Goal: Task Accomplishment & Management: Use online tool/utility

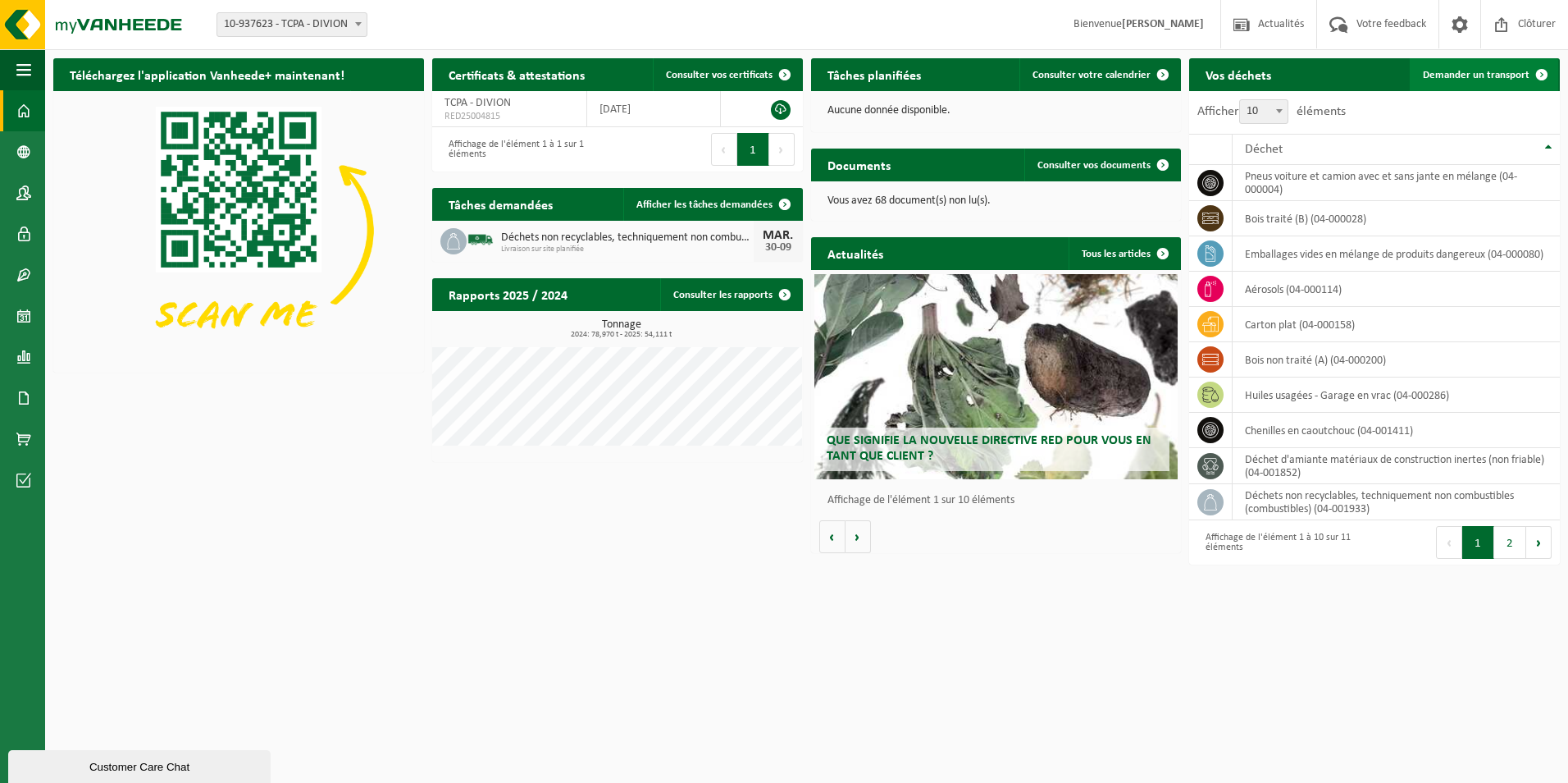
drag, startPoint x: 0, startPoint y: 0, endPoint x: 1447, endPoint y: 75, distance: 1448.9
click at [1447, 75] on span "Demander un transport" at bounding box center [1476, 75] width 106 height 11
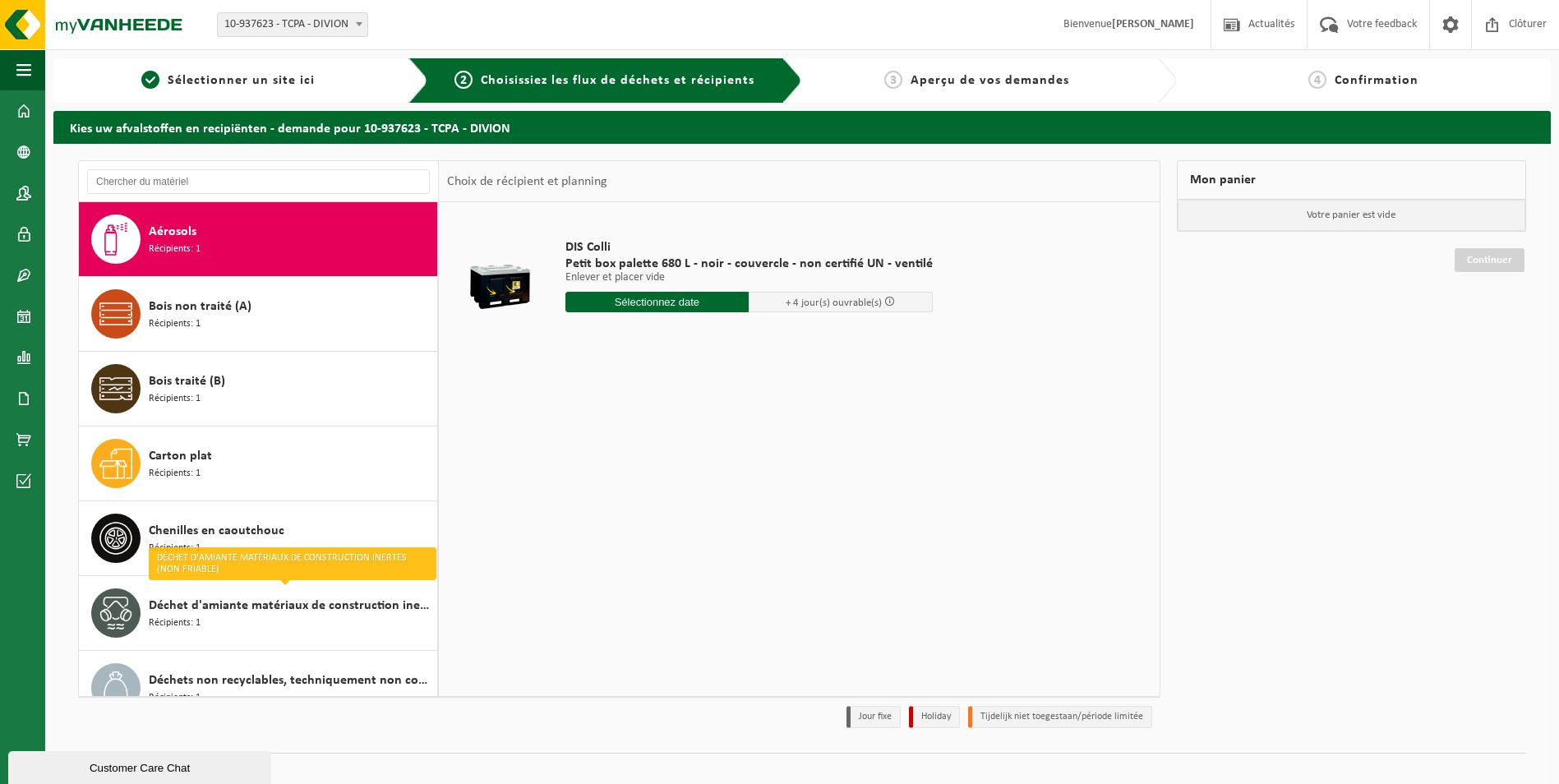
scroll to position [328, 0]
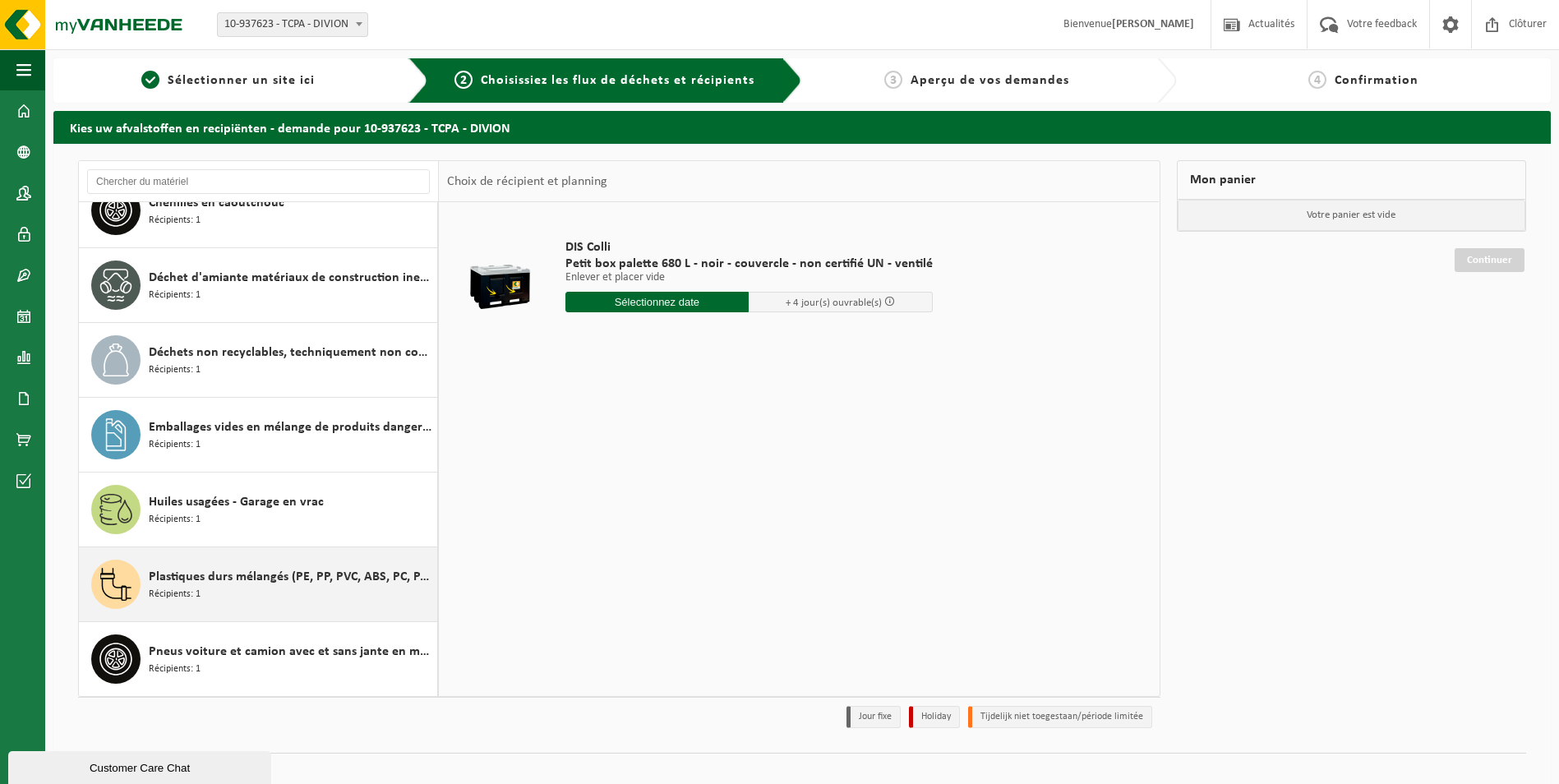
click at [228, 573] on span "Plastiques durs mélangés (PE, PP, PVC, ABS, PC, PA, ...), recyclable (industrie…" at bounding box center [291, 576] width 285 height 20
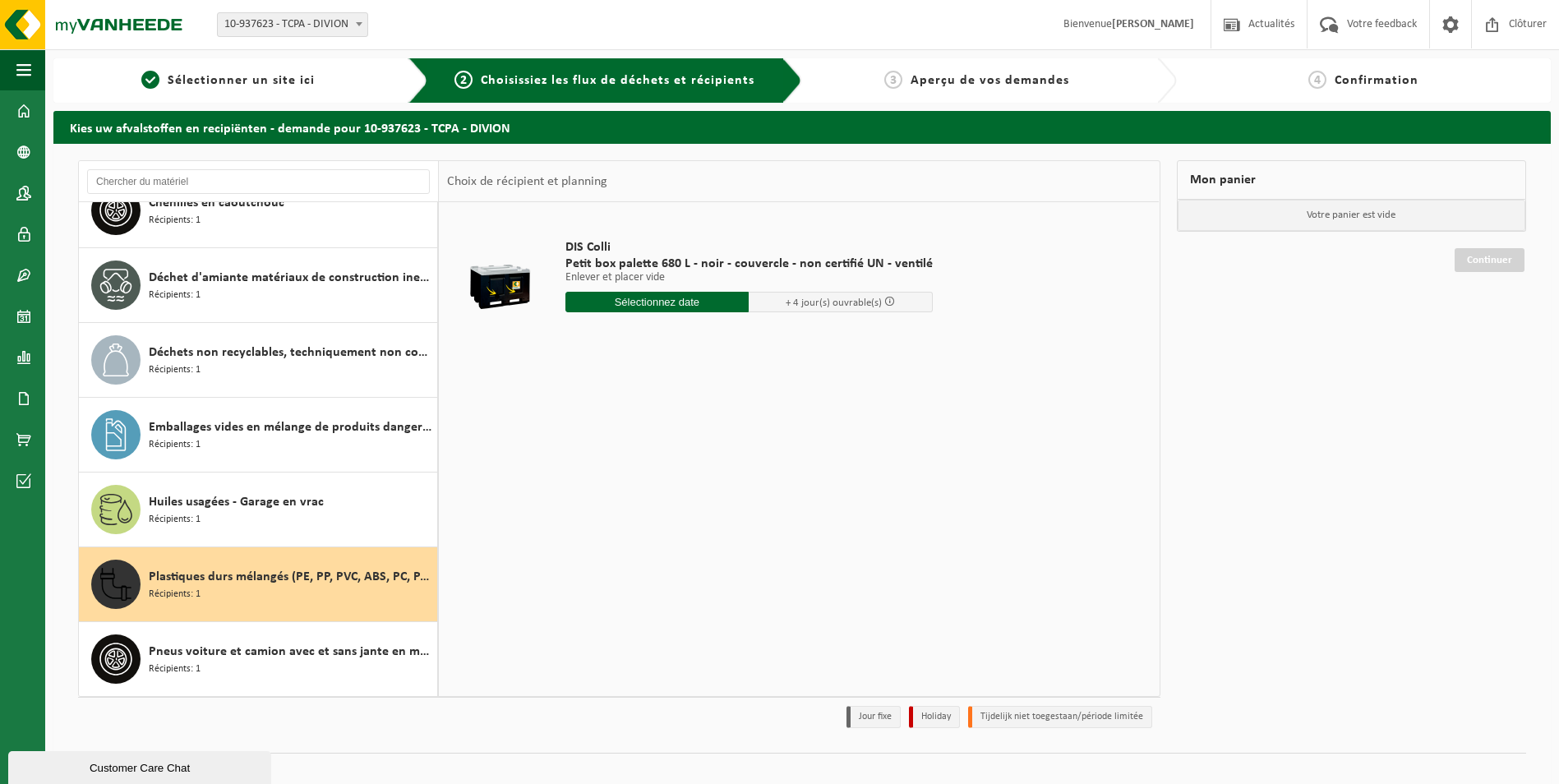
click at [228, 573] on span "Plastiques durs mélangés (PE, PP, PVC, ABS, PC, PA, ...), recyclable (industrie…" at bounding box center [291, 576] width 285 height 20
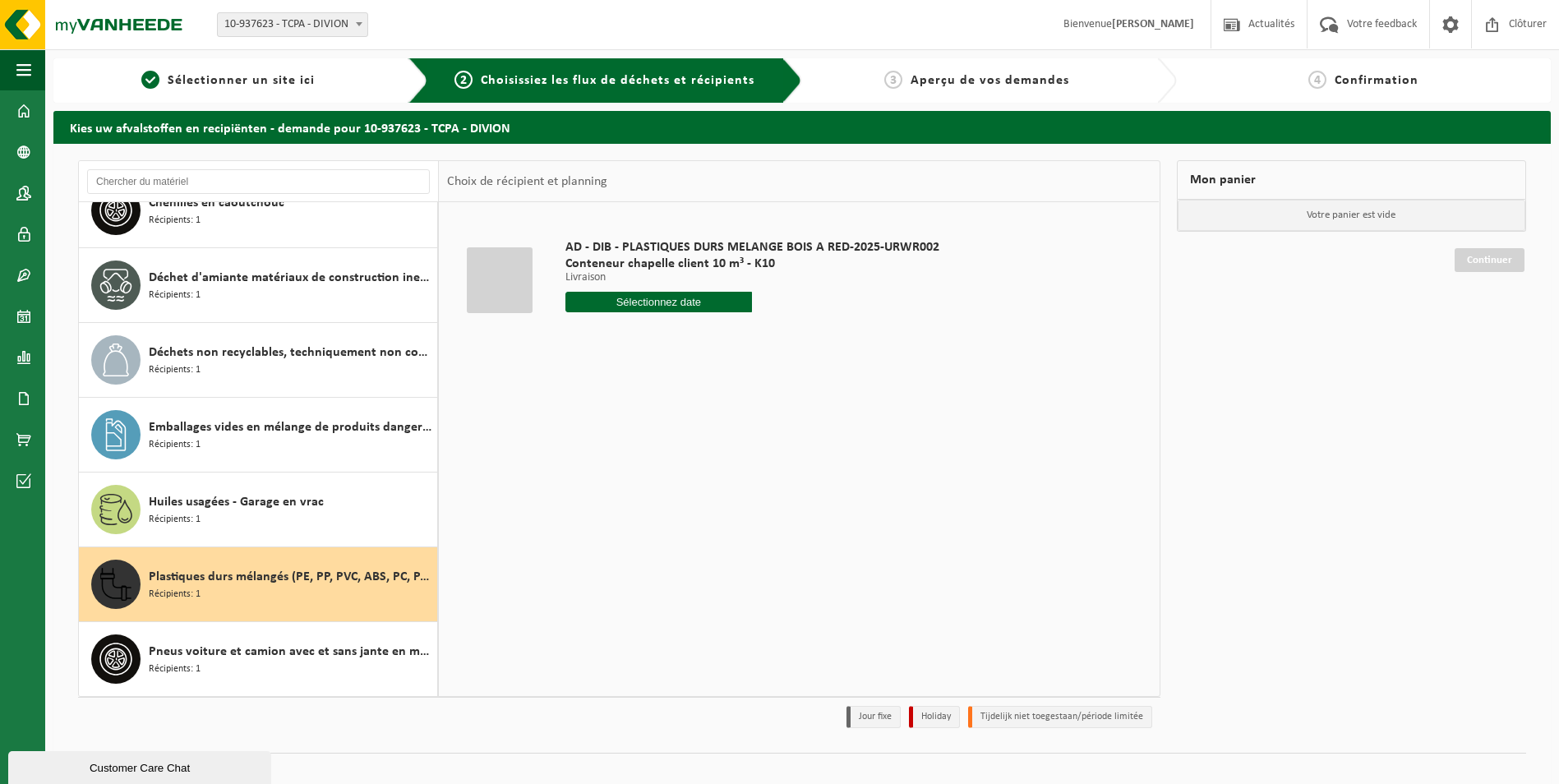
click at [657, 302] on input "text" at bounding box center [658, 302] width 187 height 20
